Goal: Task Accomplishment & Management: Manage account settings

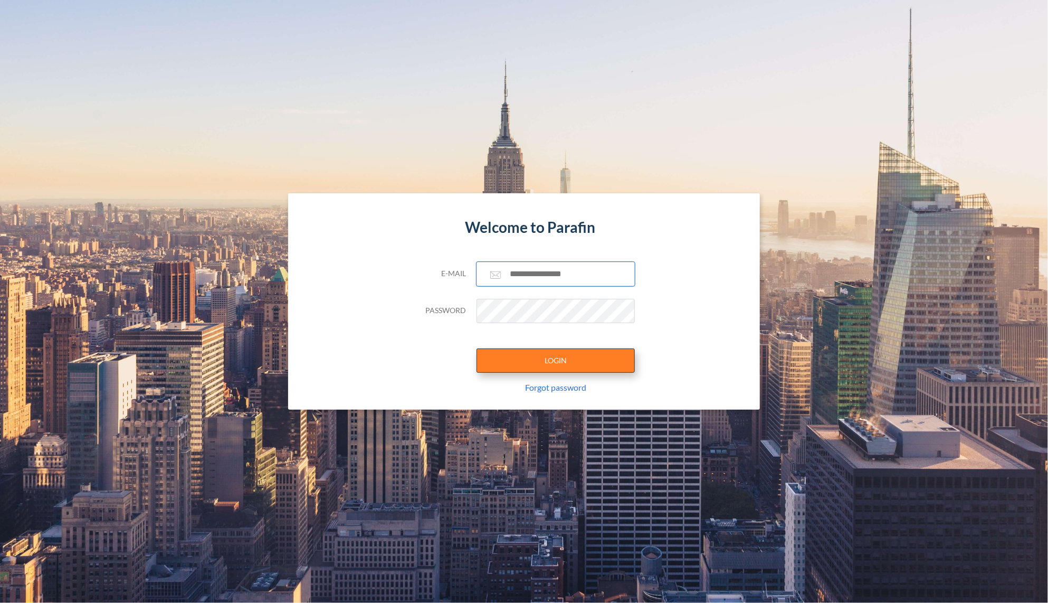
type input "**********"
click at [569, 362] on button "LOGIN" at bounding box center [556, 360] width 158 height 24
type input "**********"
